Goal: Transaction & Acquisition: Purchase product/service

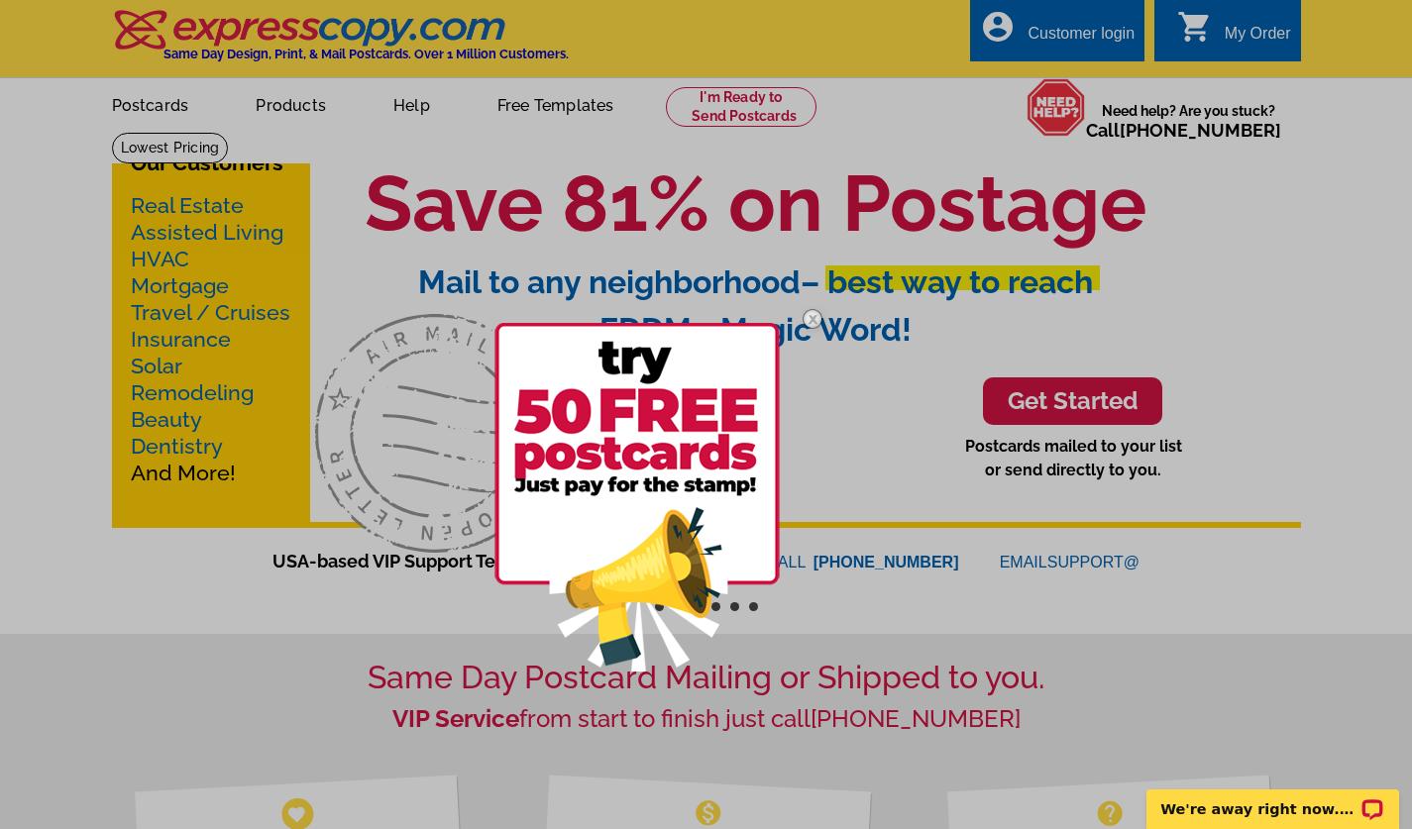
click at [813, 320] on img at bounding box center [812, 318] width 57 height 57
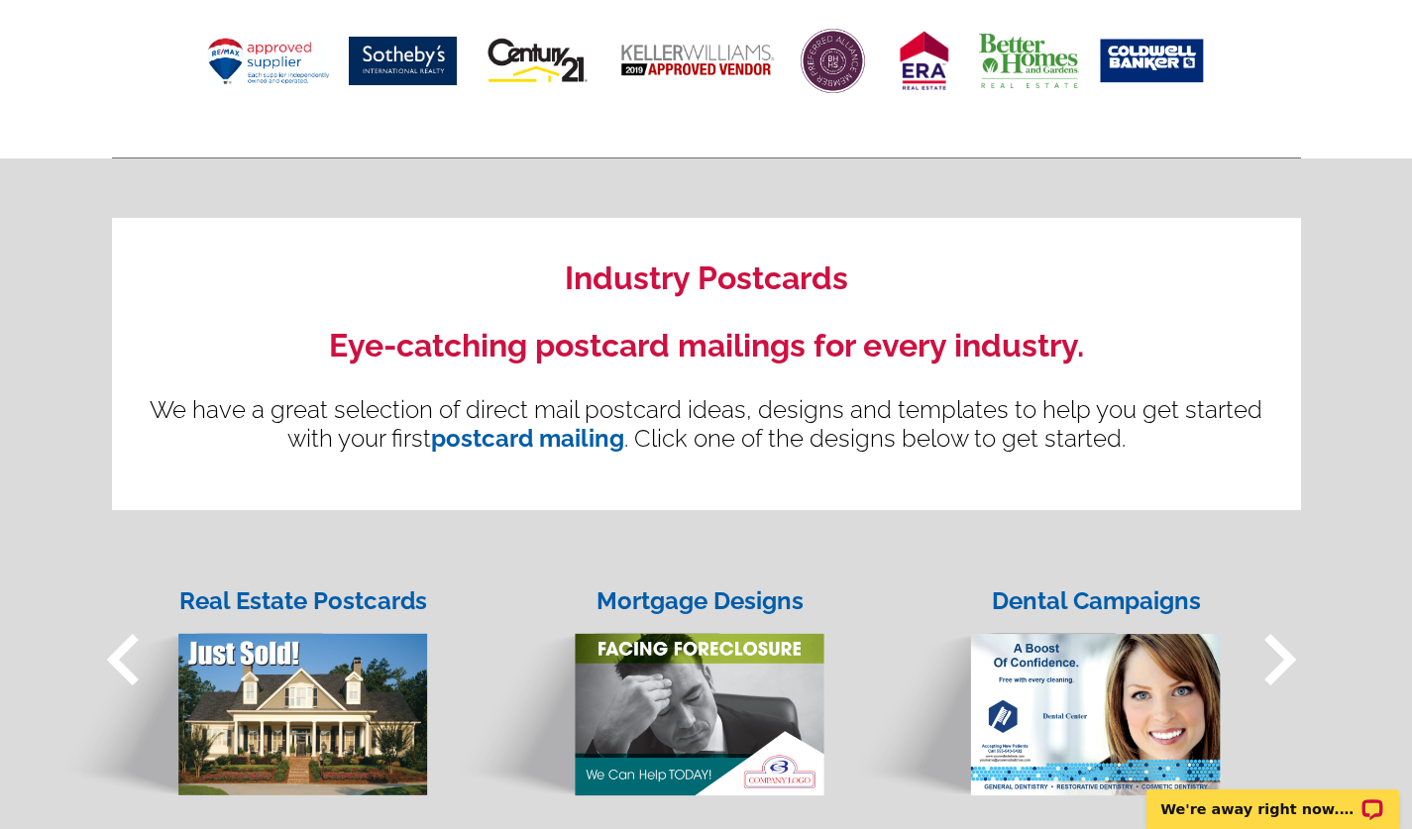
scroll to position [1274, 0]
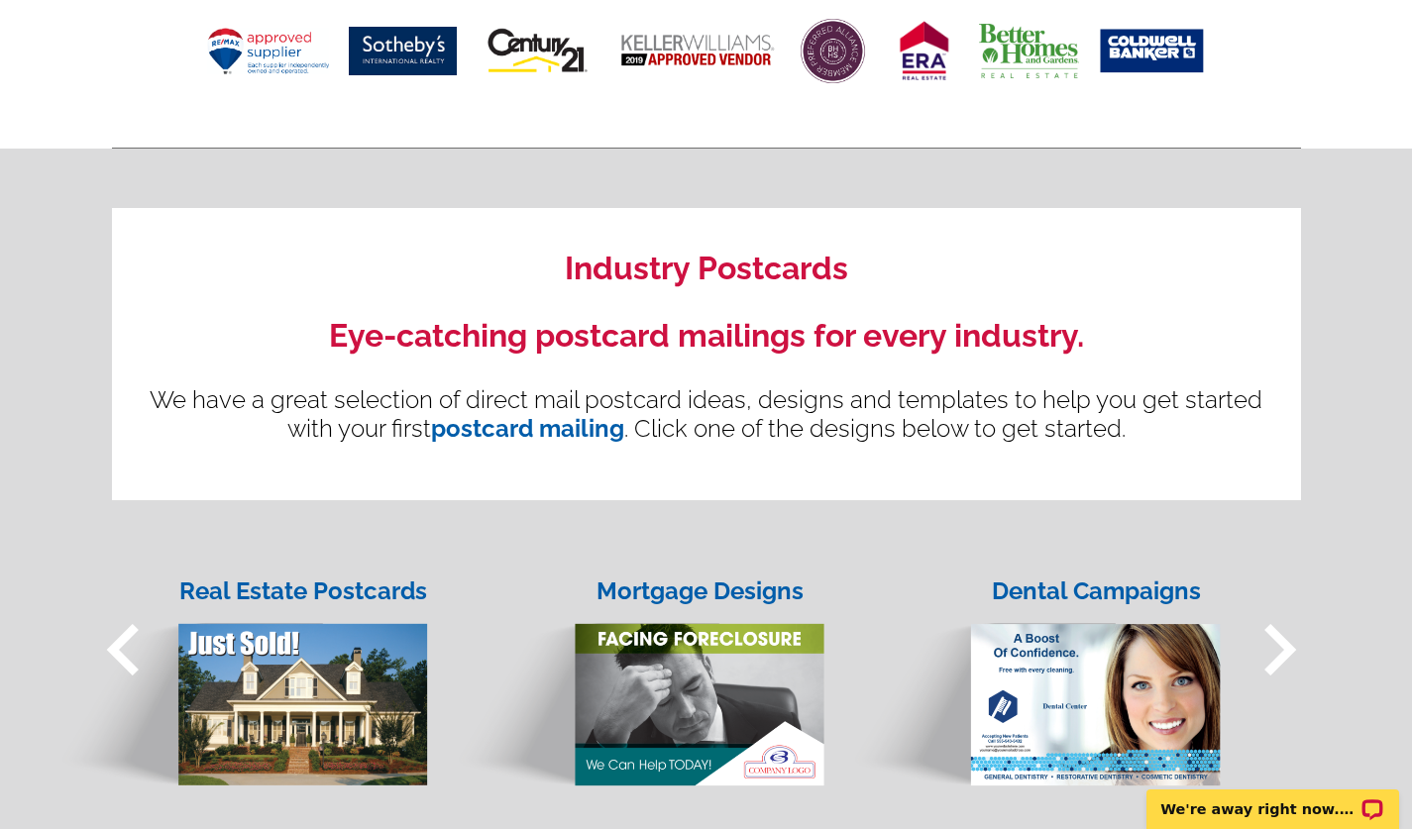
click at [530, 437] on link "postcard mailing" at bounding box center [527, 428] width 193 height 29
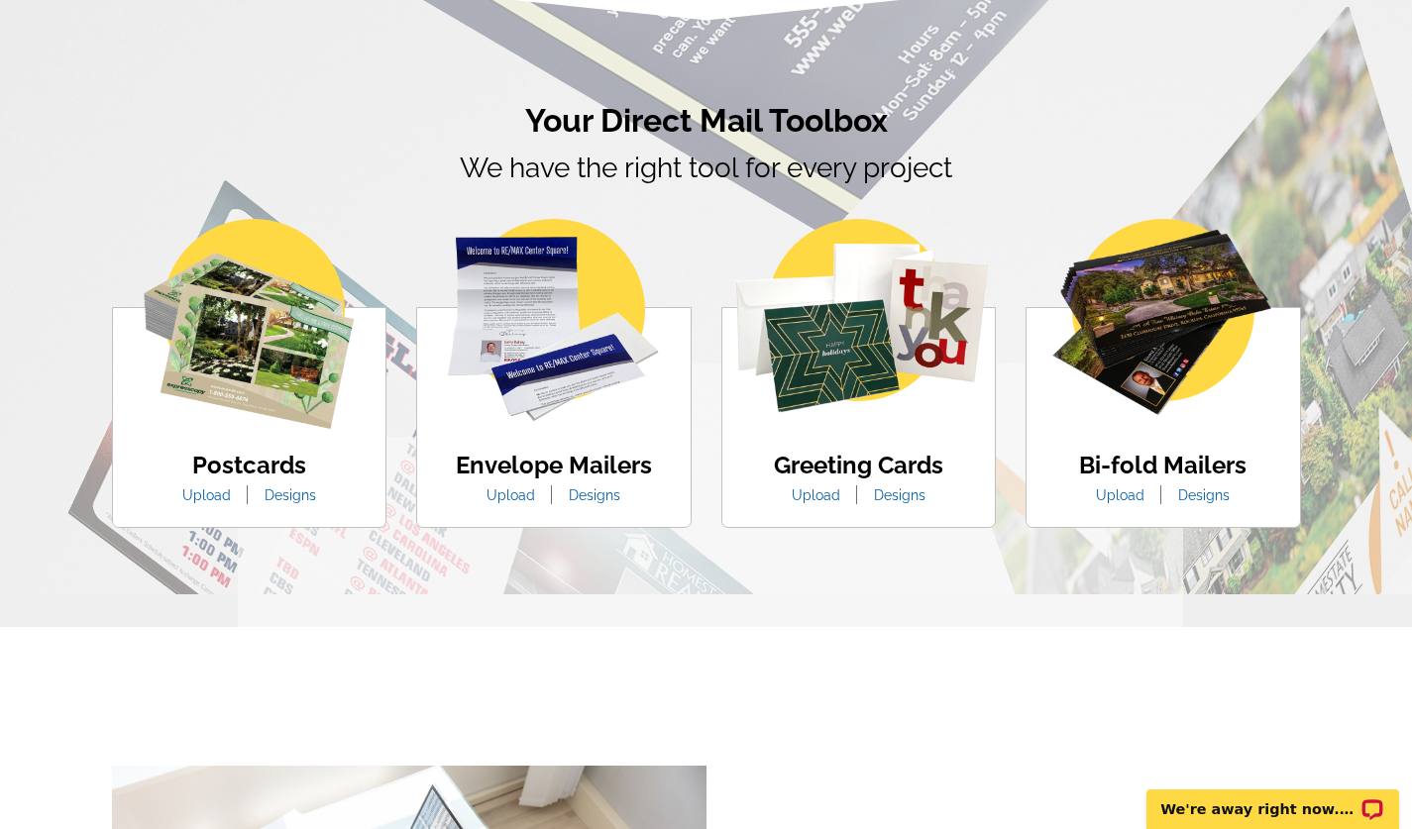
scroll to position [1083, 0]
click at [303, 498] on link "Designs" at bounding box center [290, 494] width 81 height 16
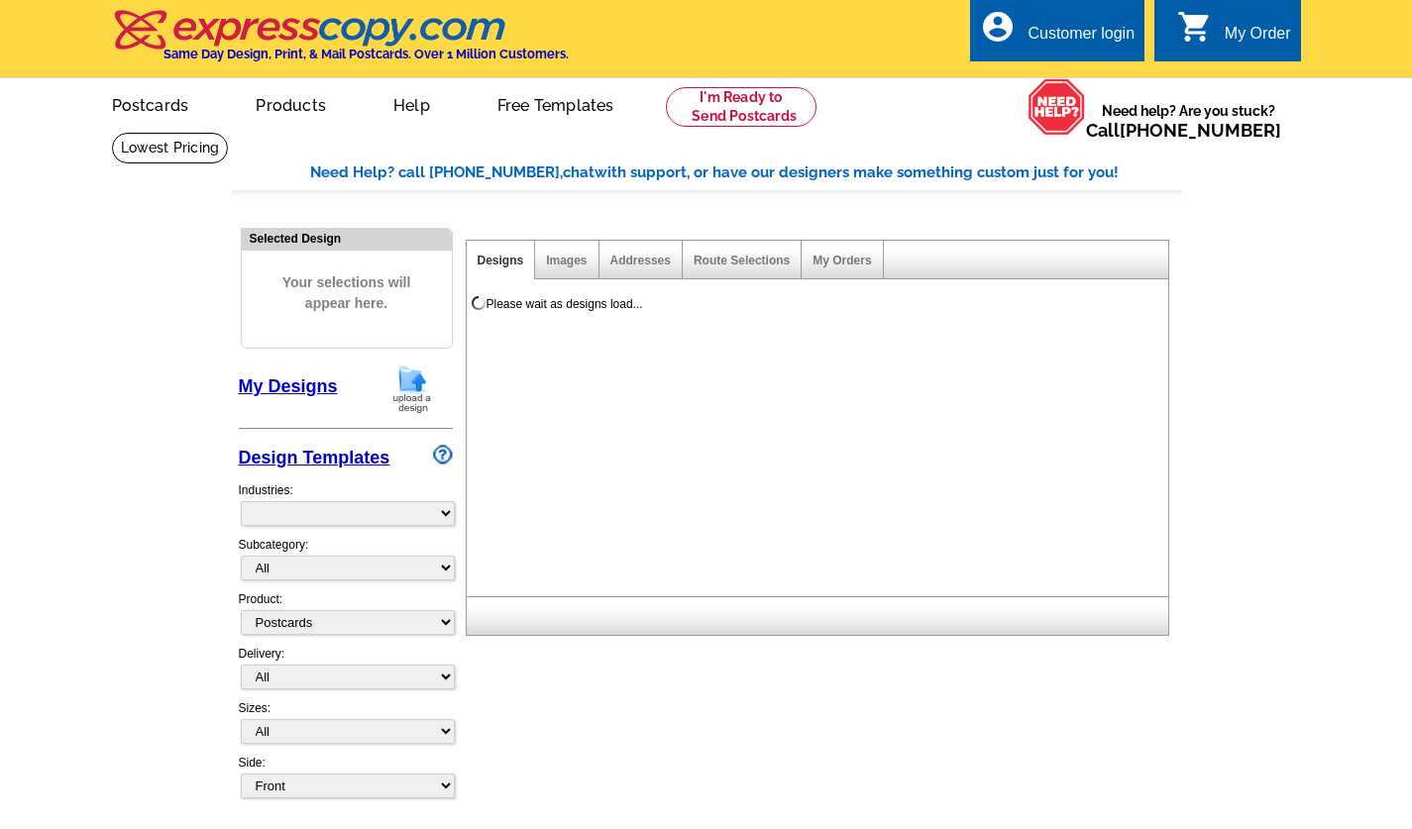
select select "1"
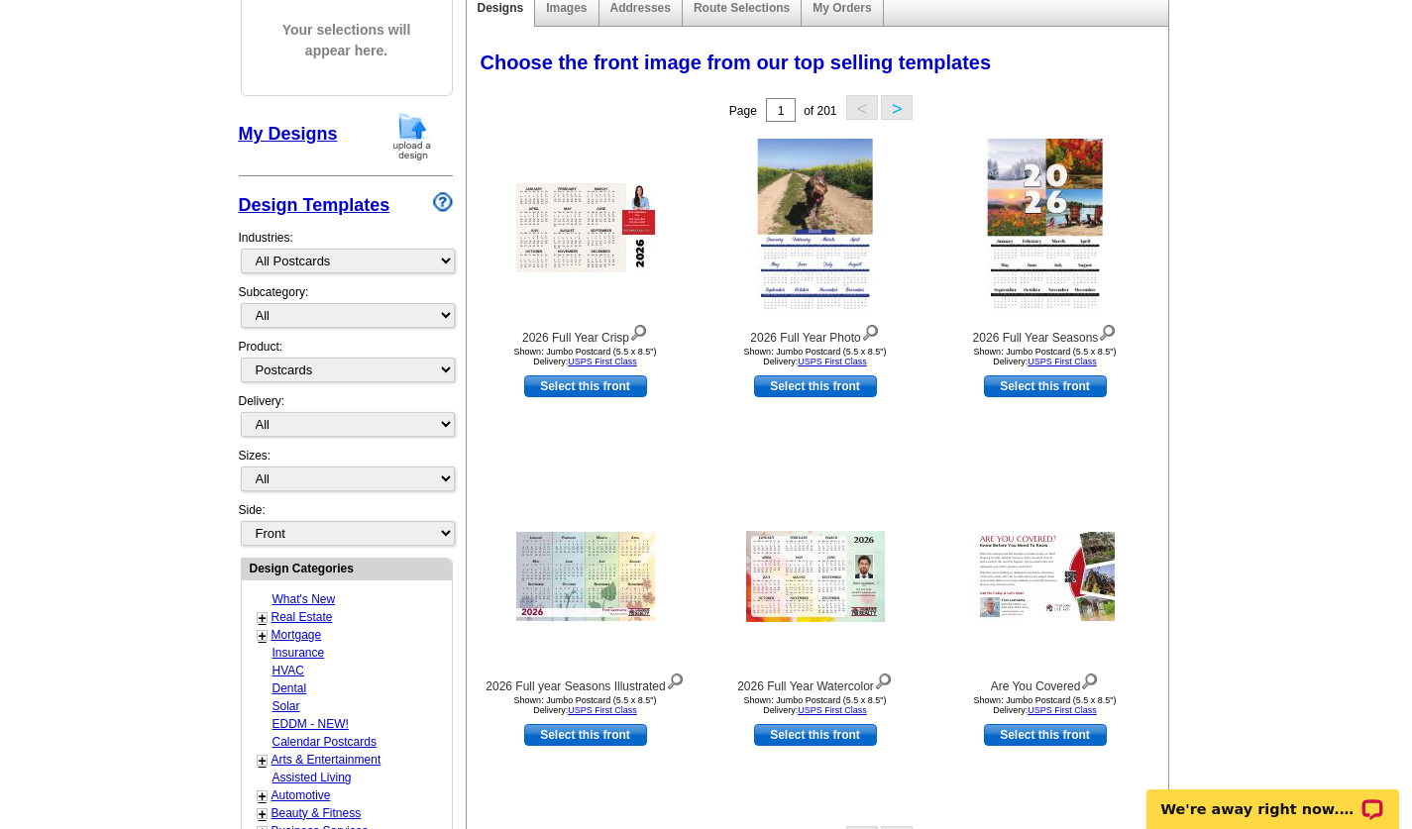
scroll to position [253, 0]
click at [296, 266] on select "What's New Real Estate Mortgage Insurance HVAC Dental Solar EDDM - NEW! Calenda…" at bounding box center [348, 261] width 214 height 25
click at [241, 250] on select "What's New Real Estate Mortgage Insurance HVAC Dental Solar EDDM - NEW! Calenda…" at bounding box center [348, 261] width 214 height 25
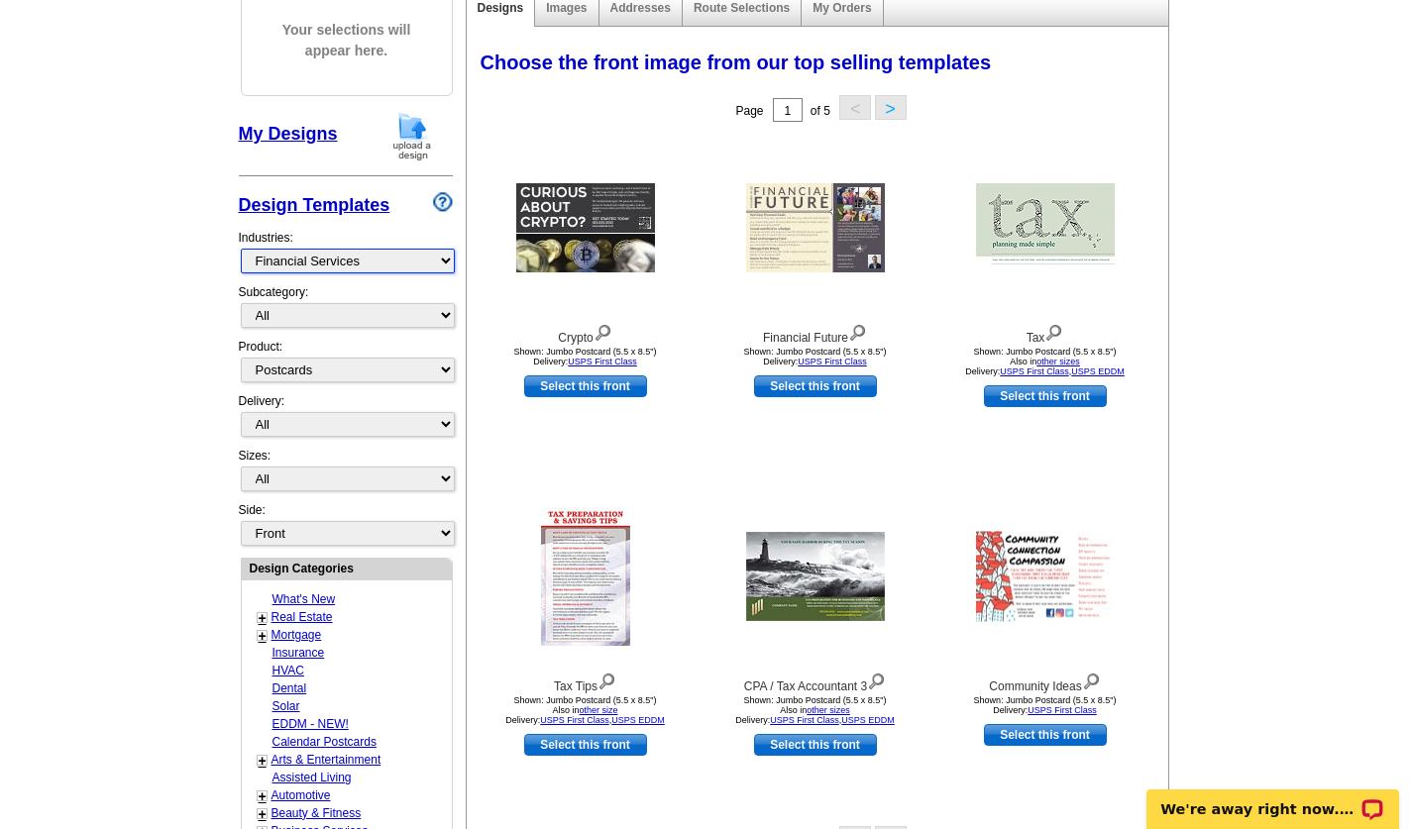
click at [408, 257] on select "What's New Real Estate Mortgage Insurance HVAC Dental Solar EDDM - NEW! Calenda…" at bounding box center [348, 261] width 214 height 25
select select "768"
click at [241, 250] on select "What's New Real Estate Mortgage Insurance HVAC Dental Solar EDDM - NEW! Calenda…" at bounding box center [348, 261] width 214 height 25
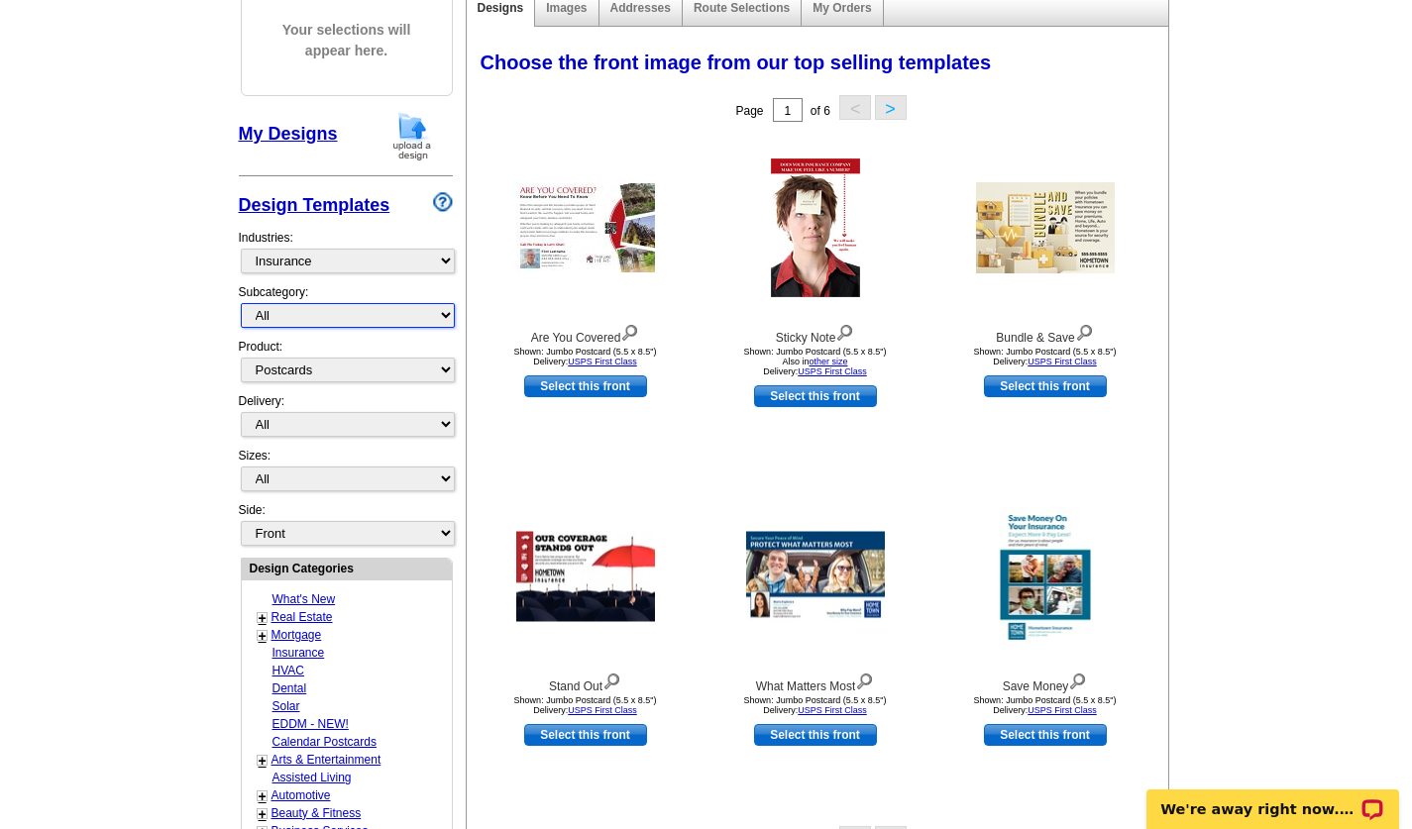
click at [321, 319] on select "All" at bounding box center [348, 315] width 214 height 25
click at [313, 377] on select "All Postcards Letters and flyers Business Cards Door Hangers Greeting Cards" at bounding box center [348, 370] width 214 height 25
click at [204, 434] on main "Need Help? call 800-260-5887, chat with support, or have our designers make som…" at bounding box center [706, 615] width 1412 height 1473
click at [300, 427] on select "All First Class Mail Shipped to Me EDDM Save 66% on Postage" at bounding box center [348, 424] width 214 height 25
select select "4"
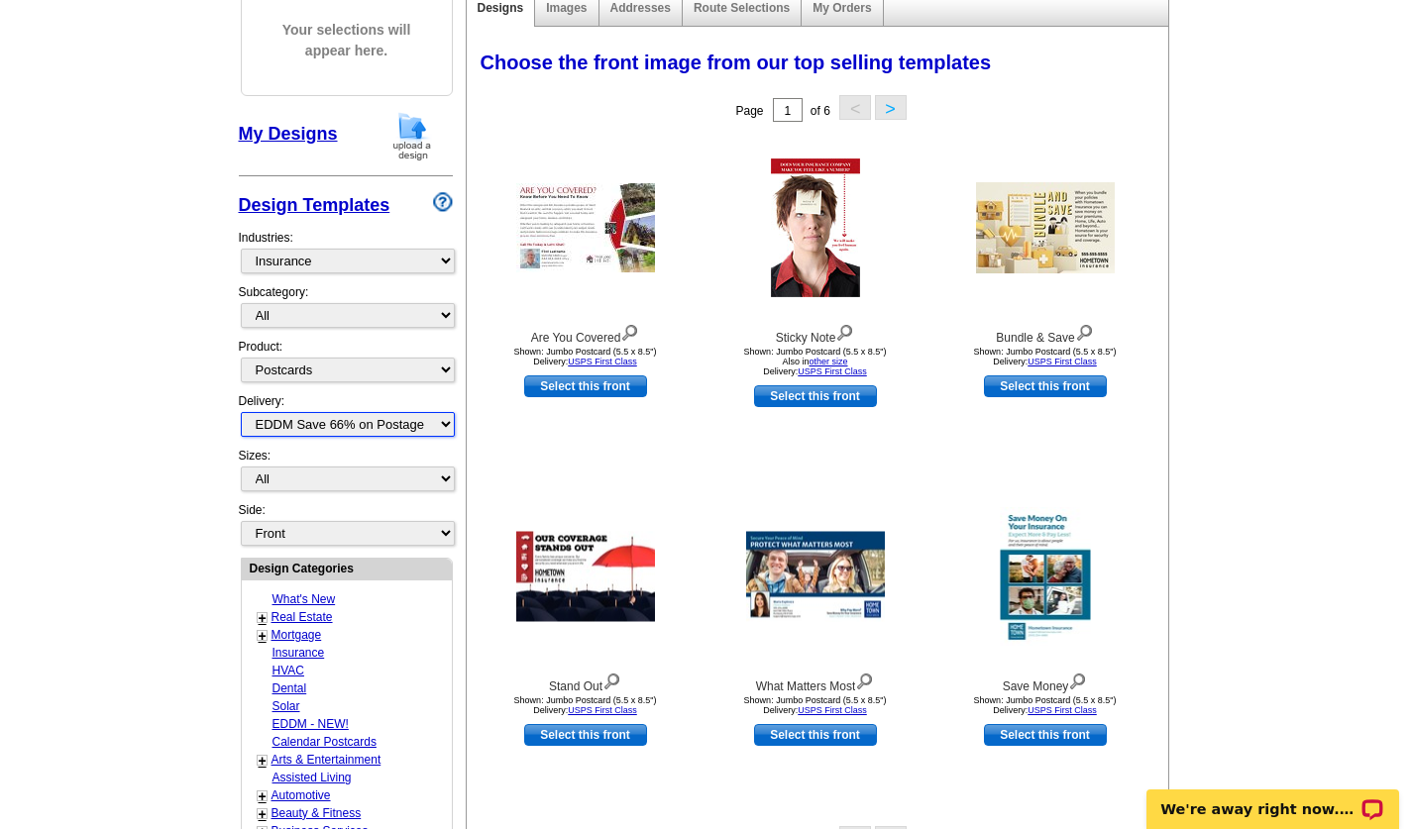
click at [241, 413] on select "All First Class Mail Shipped to Me EDDM Save 66% on Postage" at bounding box center [348, 424] width 214 height 25
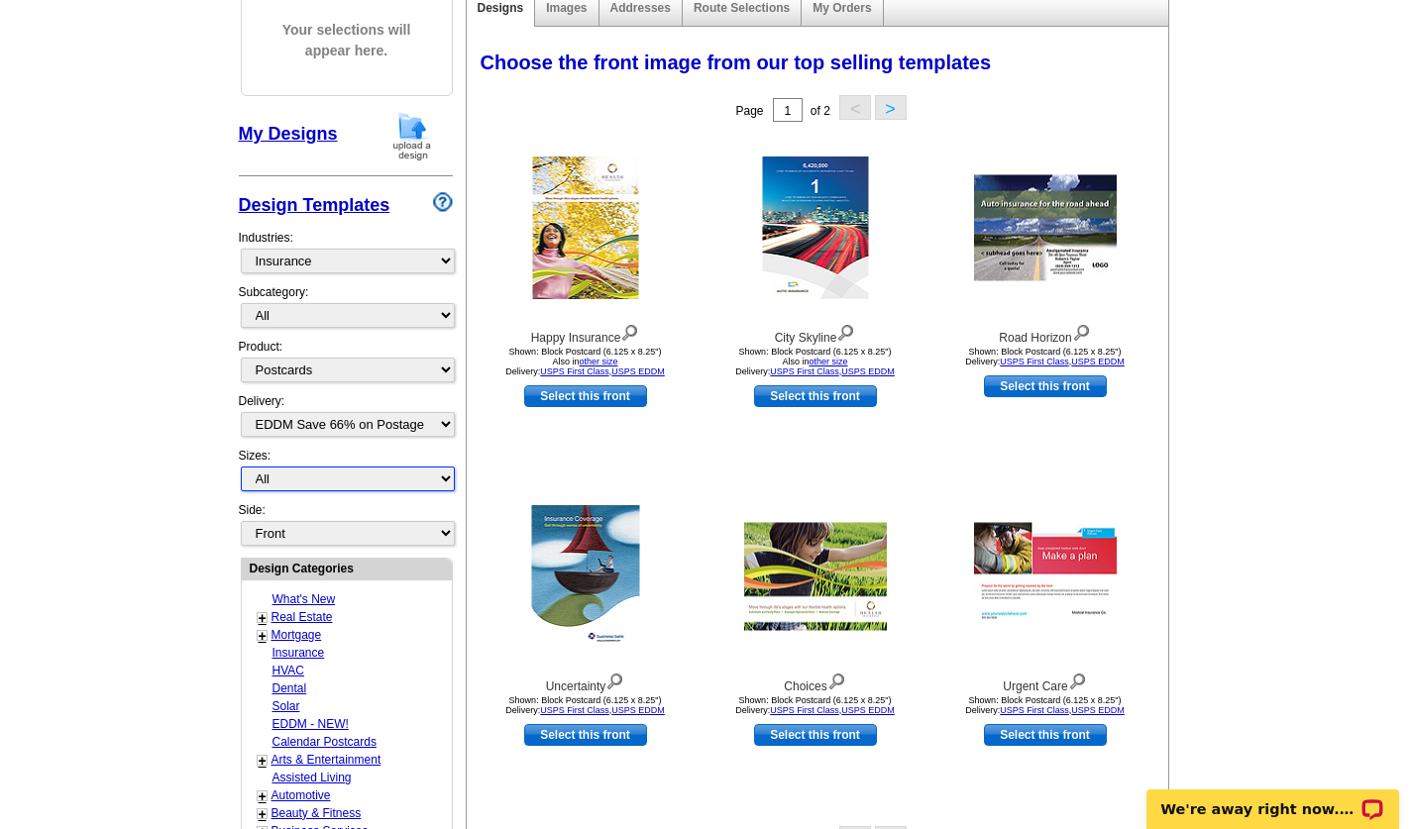
click at [289, 479] on select "All Jumbo Postcard (5.5" x 8.5") Regular Postcard (4.25" x 5.6") Panoramic Post…" at bounding box center [348, 479] width 214 height 25
select select "14"
click at [241, 468] on select "All Jumbo Postcard (5.5" x 8.5") Regular Postcard (4.25" x 5.6") Panoramic Post…" at bounding box center [348, 479] width 214 height 25
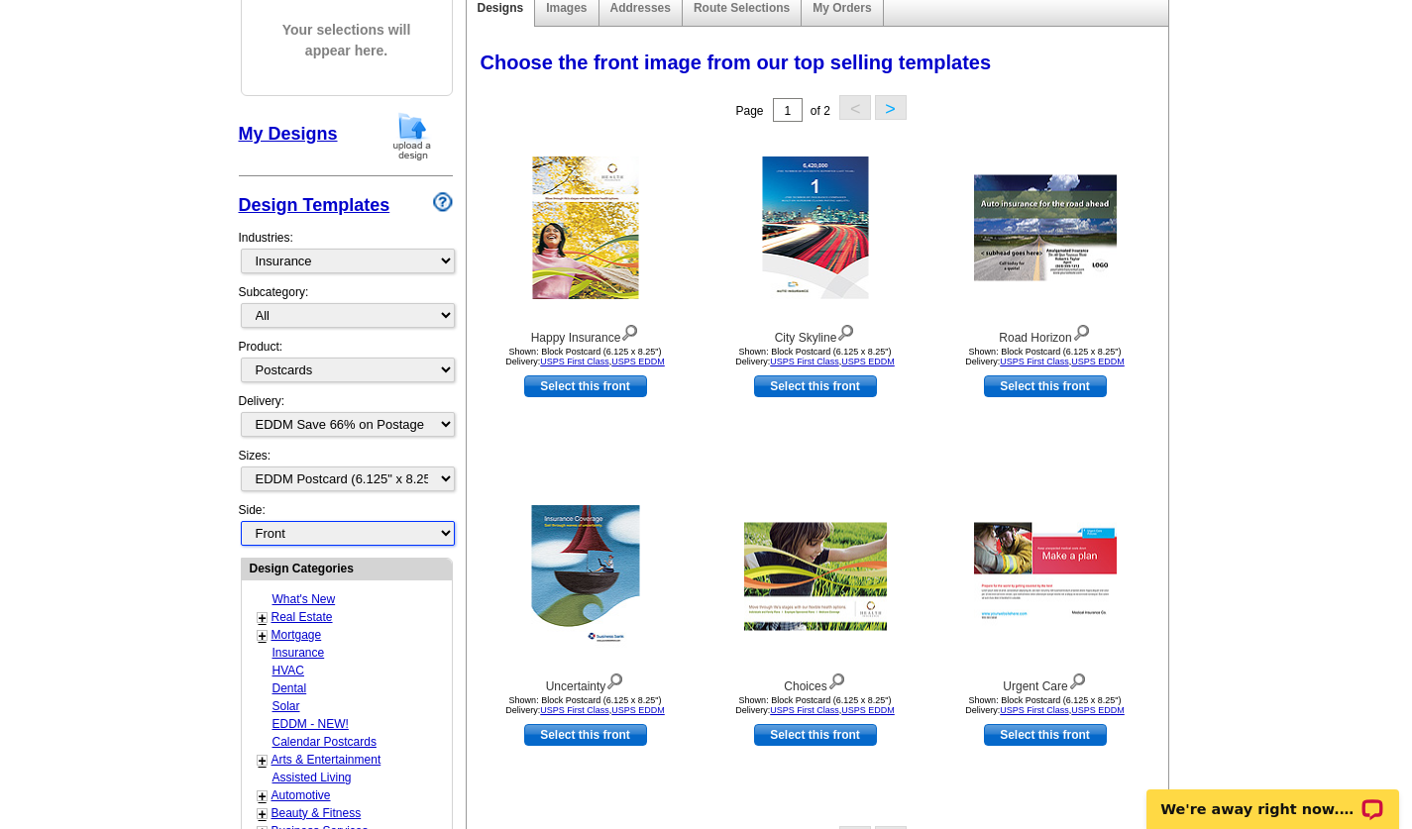
click at [316, 544] on select "Front Back" at bounding box center [348, 533] width 214 height 25
click at [241, 522] on select "Front Back" at bounding box center [348, 533] width 214 height 25
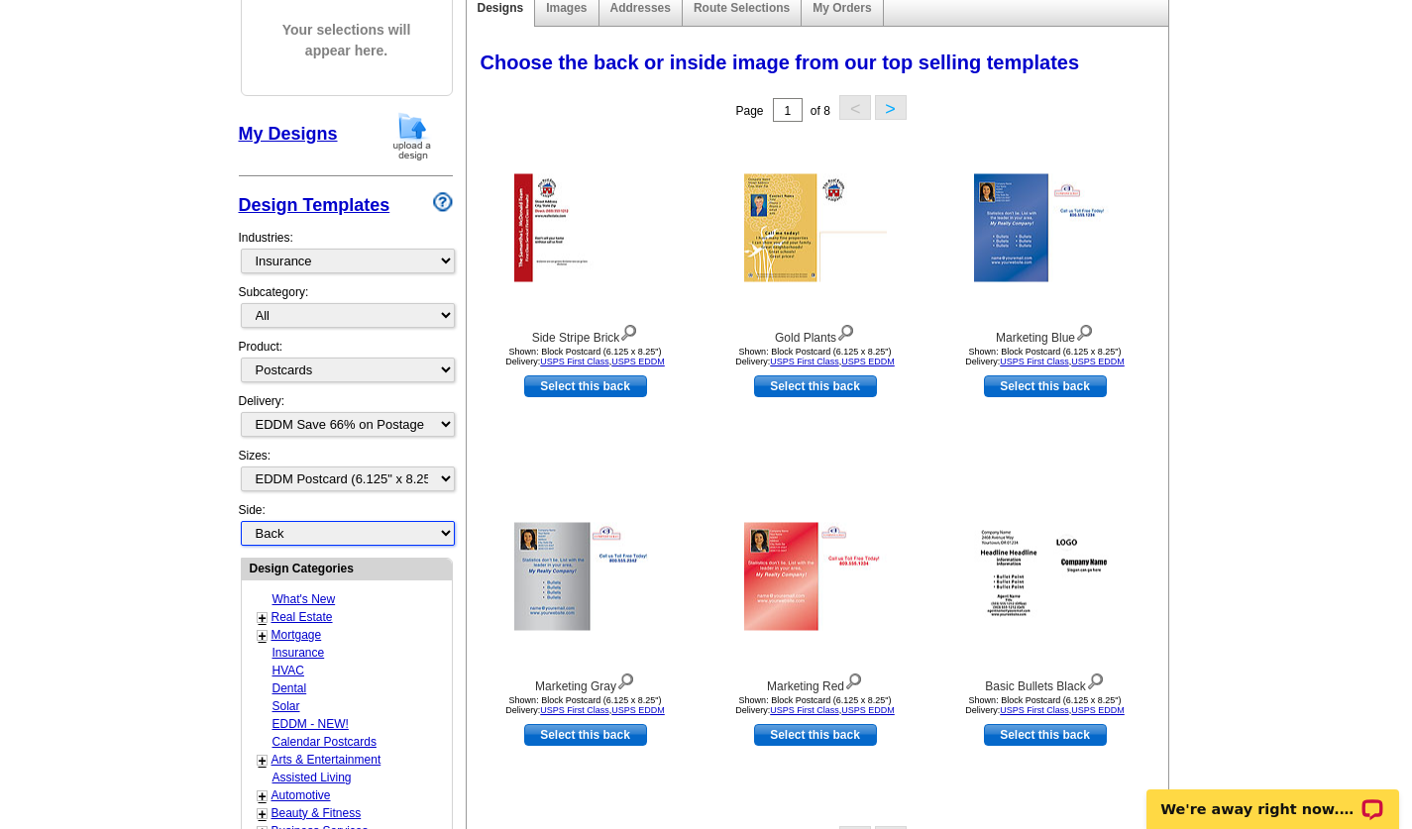
click at [329, 533] on select "Front Back" at bounding box center [348, 533] width 214 height 25
click at [241, 522] on select "Front Back" at bounding box center [348, 533] width 214 height 25
select select "front"
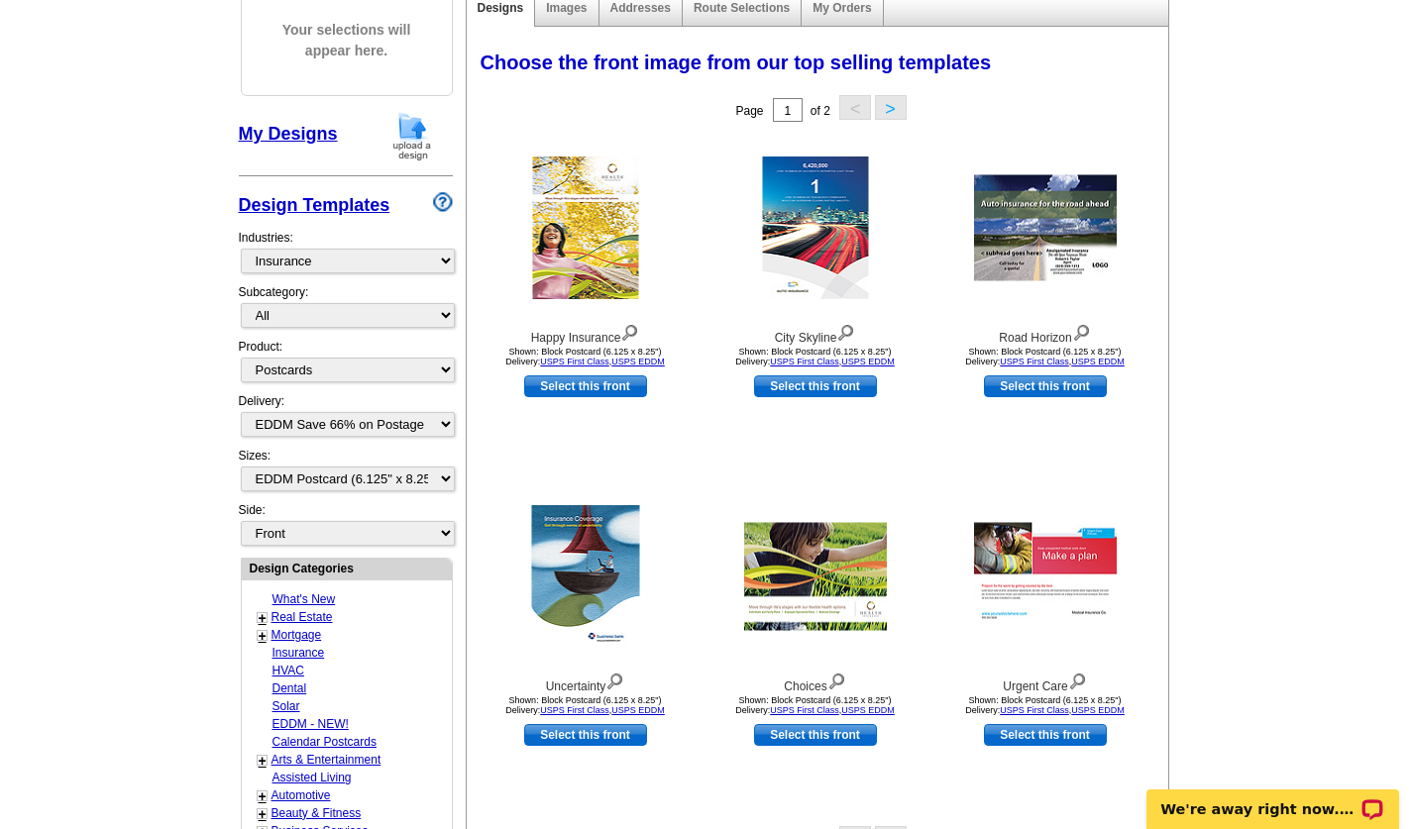
click at [1214, 463] on main "Need Help? call 800-260-5887, chat with support, or have our designers make som…" at bounding box center [706, 615] width 1412 height 1473
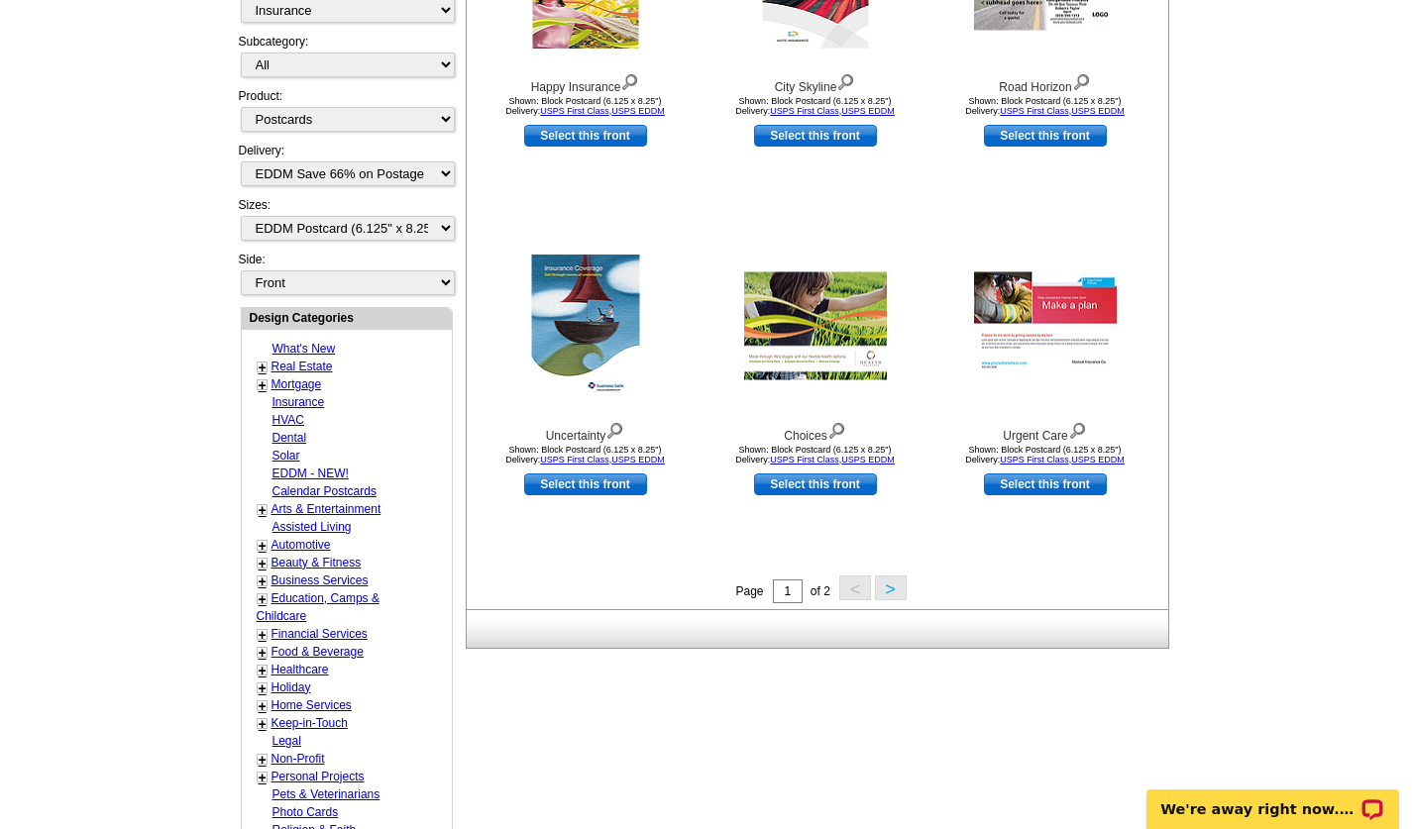
scroll to position [530, 0]
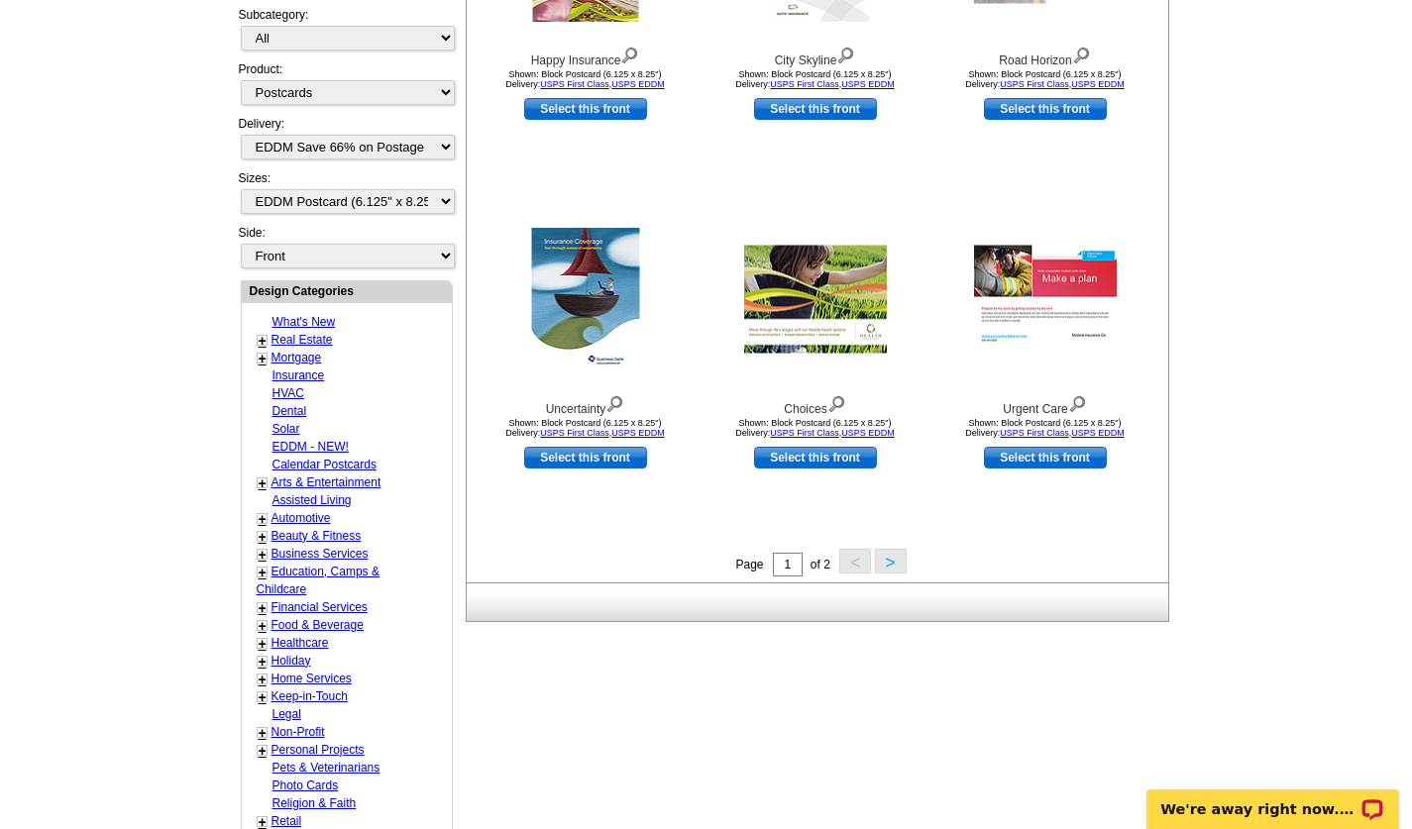
click at [890, 555] on button ">" at bounding box center [891, 561] width 32 height 25
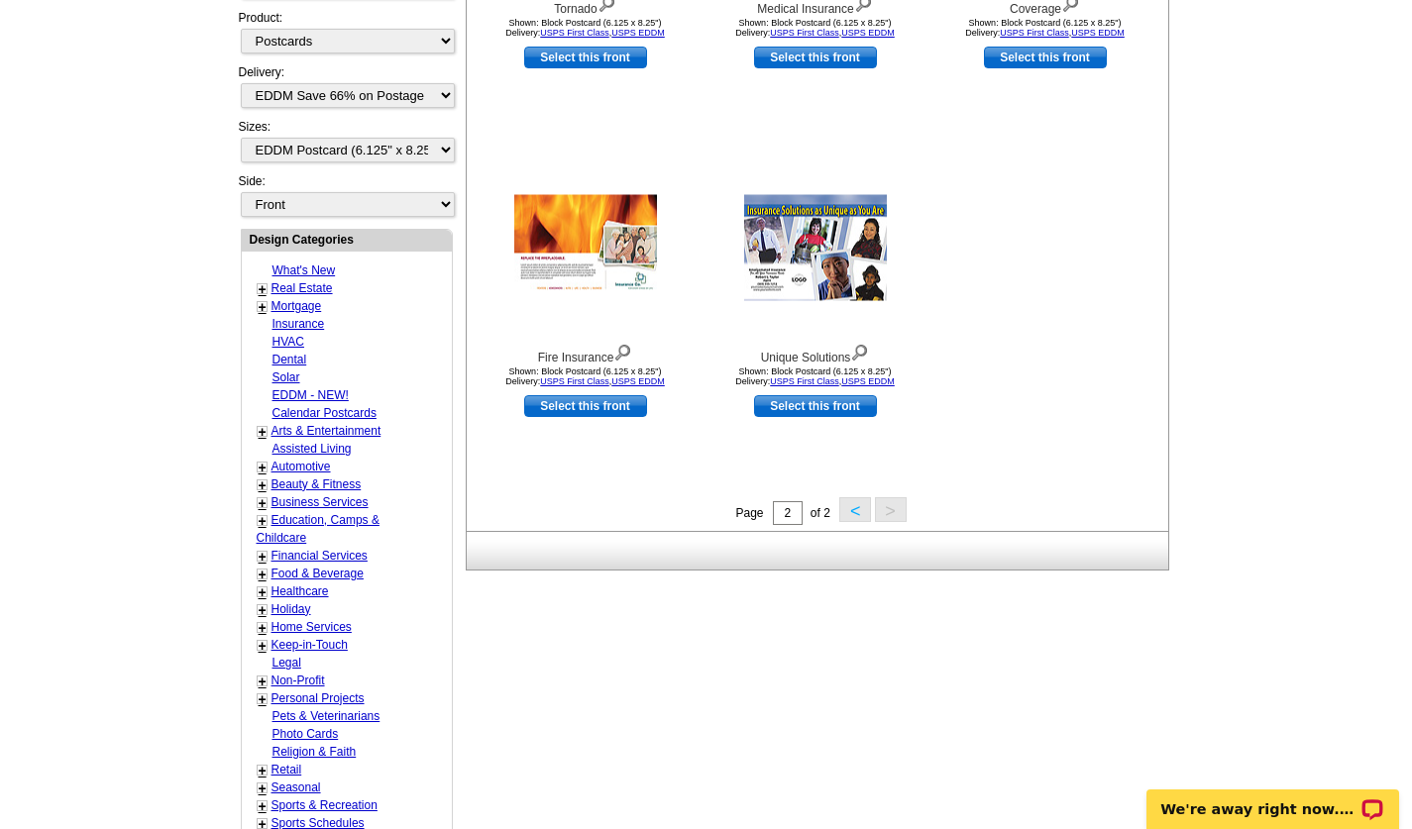
scroll to position [581, 0]
